Goal: Transaction & Acquisition: Purchase product/service

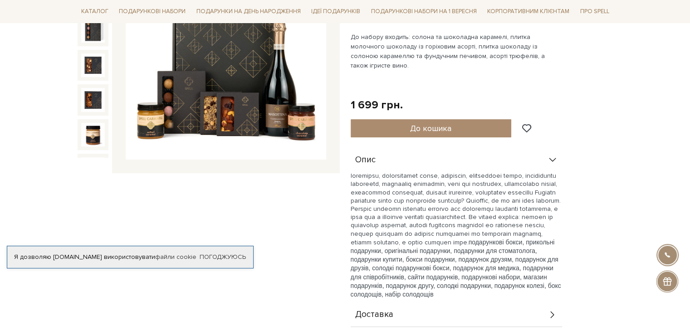
scroll to position [174, 0]
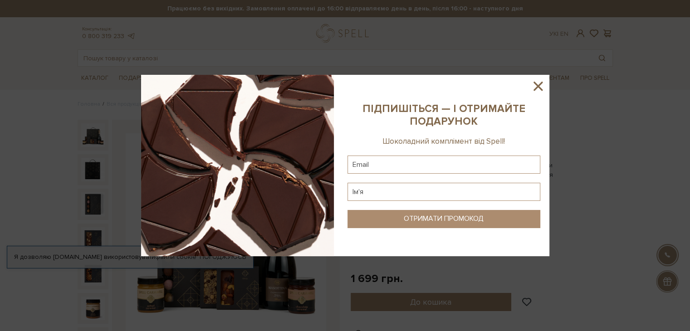
click at [544, 82] on icon at bounding box center [537, 85] width 15 height 15
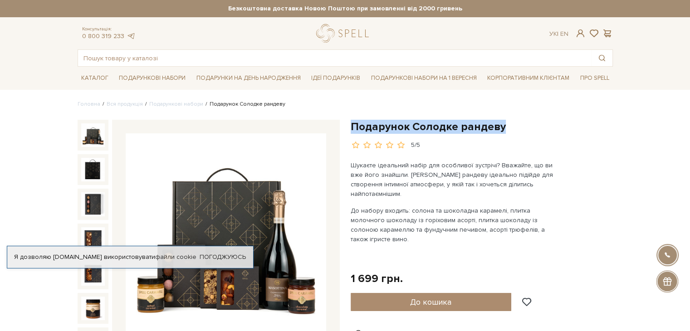
drag, startPoint x: 349, startPoint y: 126, endPoint x: 507, endPoint y: 124, distance: 158.8
copy h1 "Подарунок Солодке рандеву"
